Goal: Task Accomplishment & Management: Manage account settings

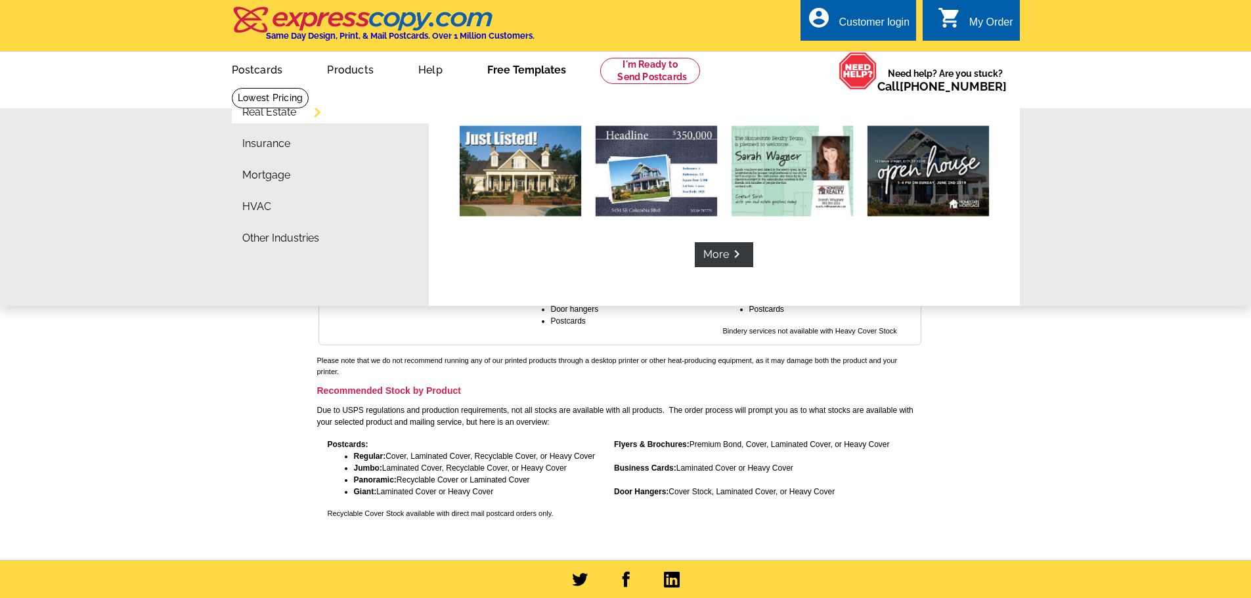
click at [512, 68] on link "Free Templates" at bounding box center [526, 68] width 121 height 31
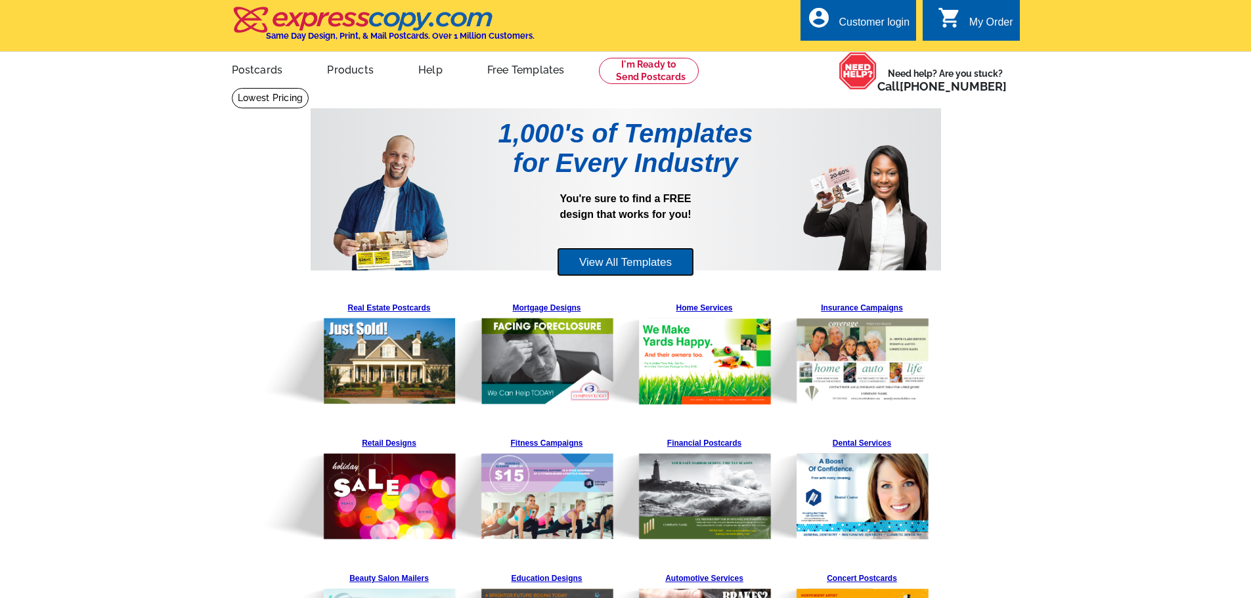
click at [581, 258] on link "View All Templates" at bounding box center [625, 262] width 137 height 30
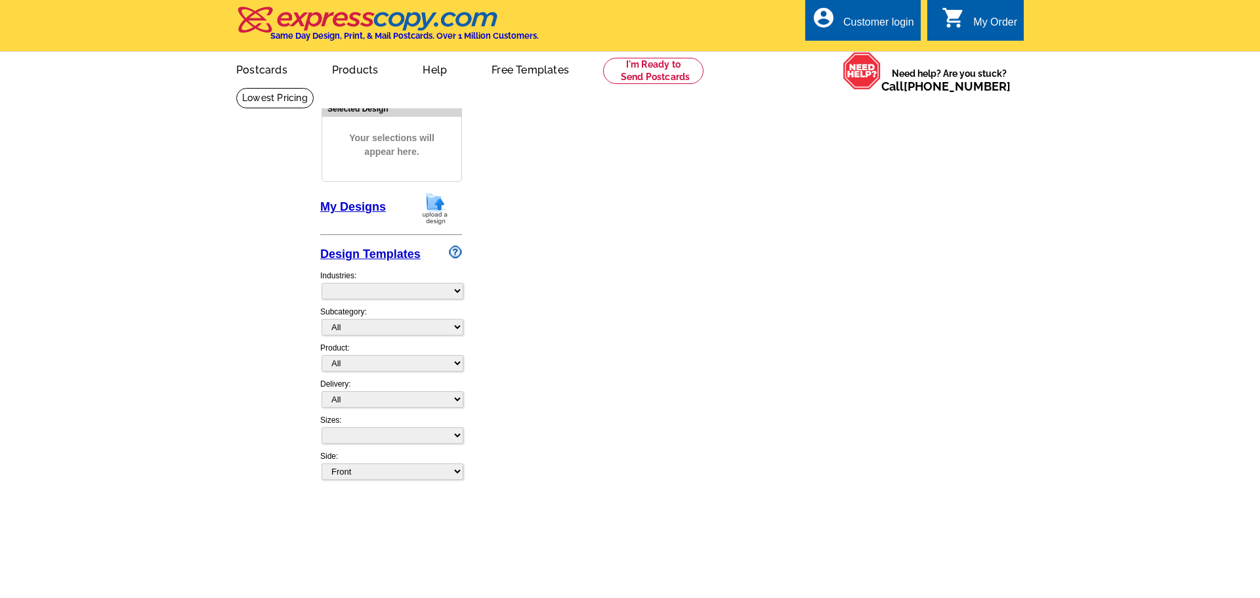
click at [392, 253] on link "Design Templates" at bounding box center [370, 253] width 100 height 13
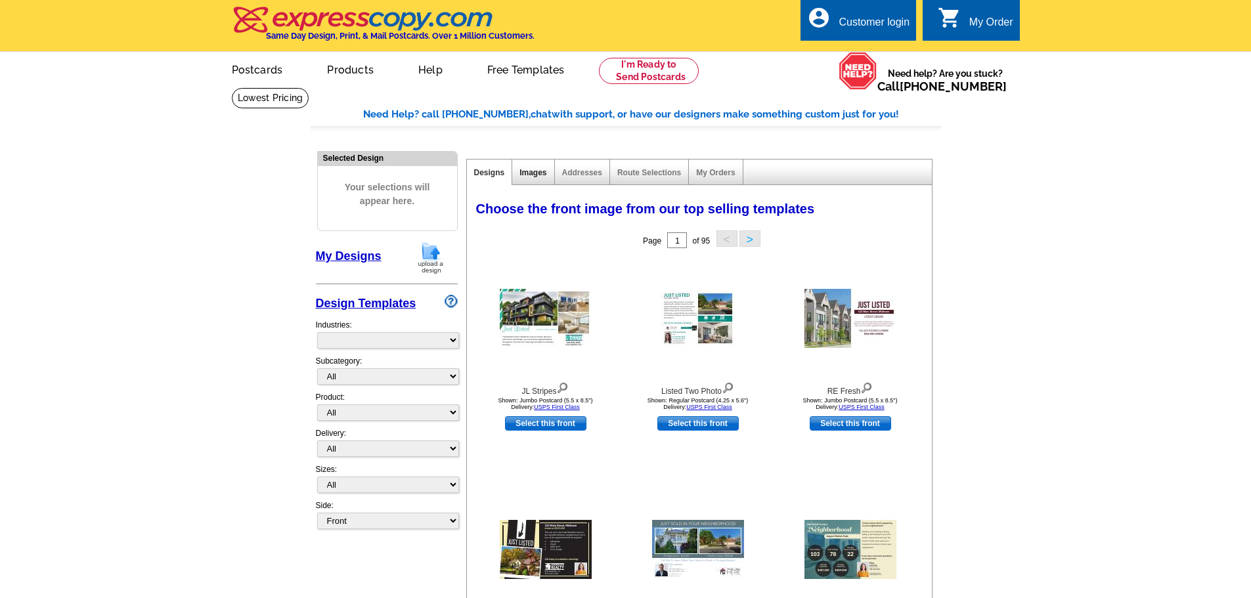
click at [532, 171] on link "Images" at bounding box center [532, 172] width 27 height 9
select select "785"
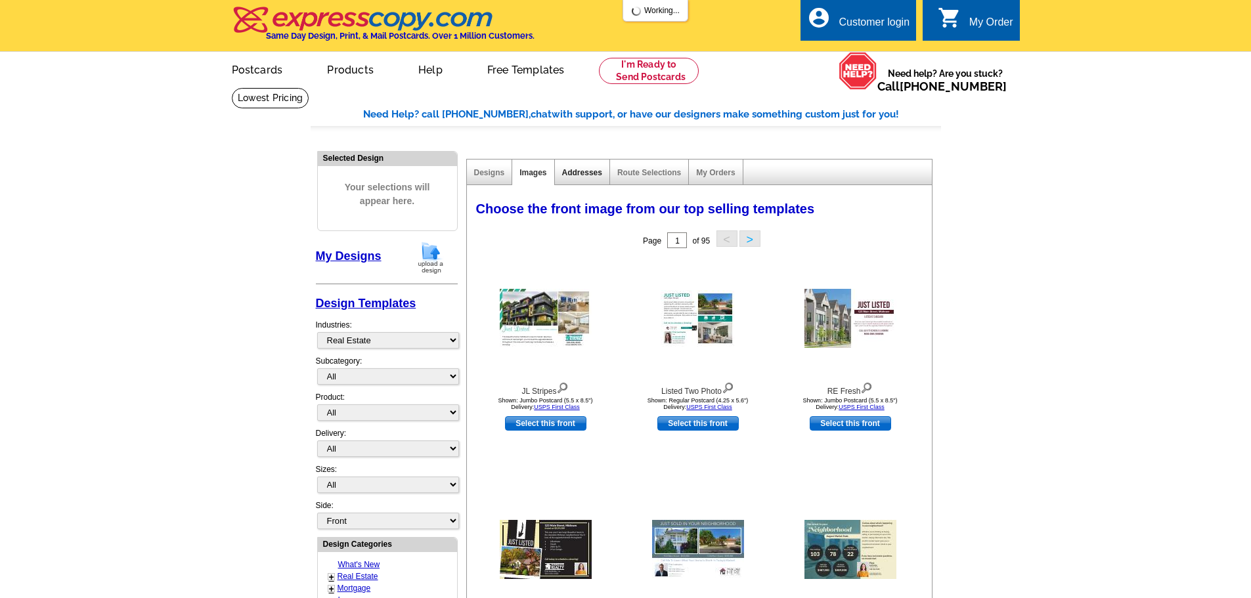
click at [585, 177] on link "Addresses" at bounding box center [582, 172] width 40 height 9
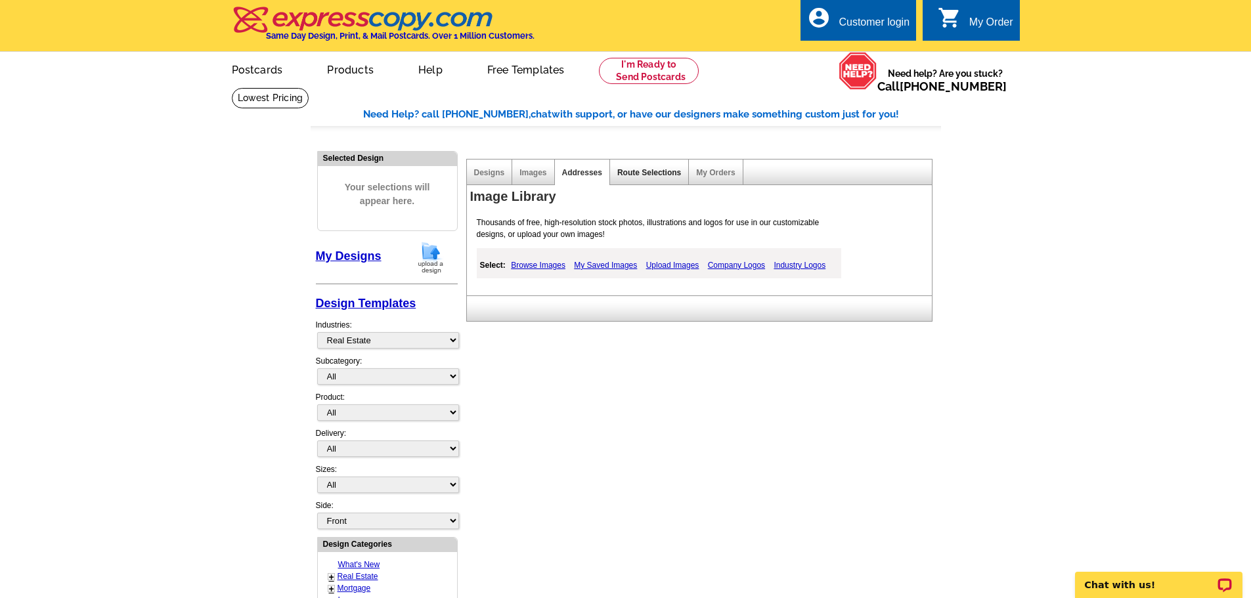
click at [645, 177] on link "Route Selections" at bounding box center [649, 172] width 64 height 9
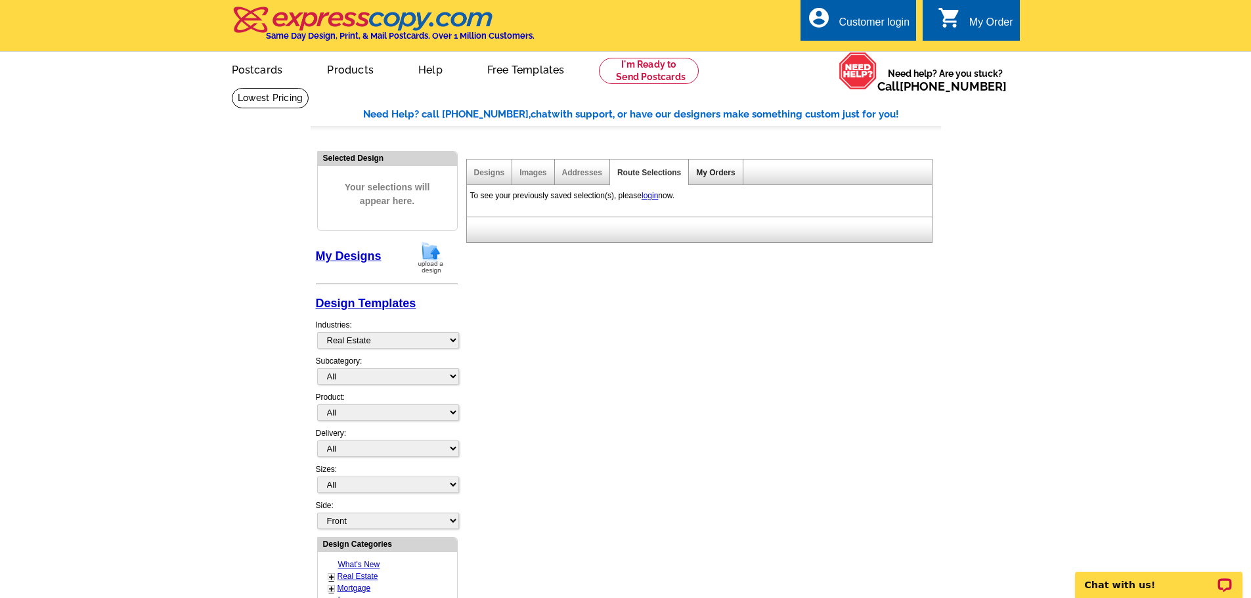
click at [709, 175] on link "My Orders" at bounding box center [715, 172] width 39 height 9
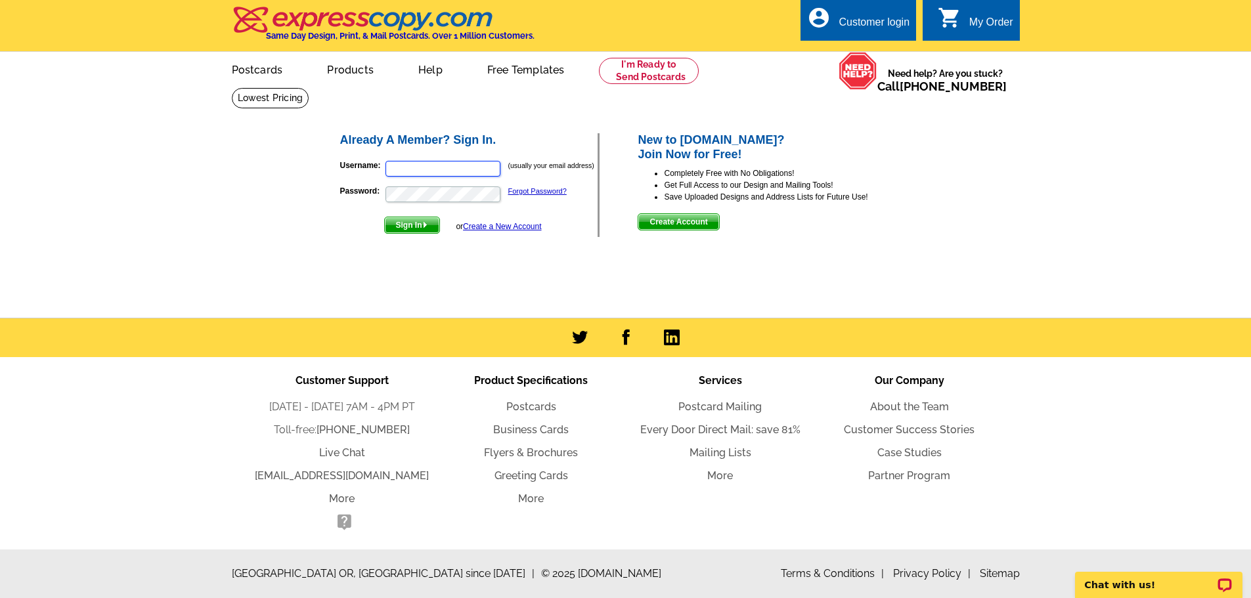
type input "[EMAIL_ADDRESS][DOMAIN_NAME]"
click at [403, 227] on span "Sign In" at bounding box center [412, 225] width 54 height 16
